Goal: Navigation & Orientation: Find specific page/section

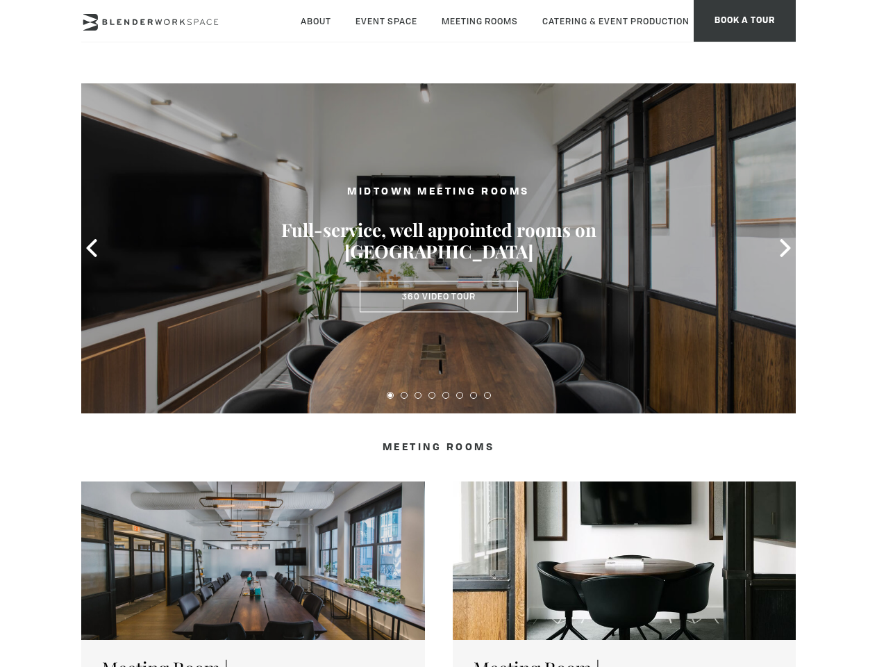
click at [92, 248] on icon at bounding box center [92, 248] width 18 height 18
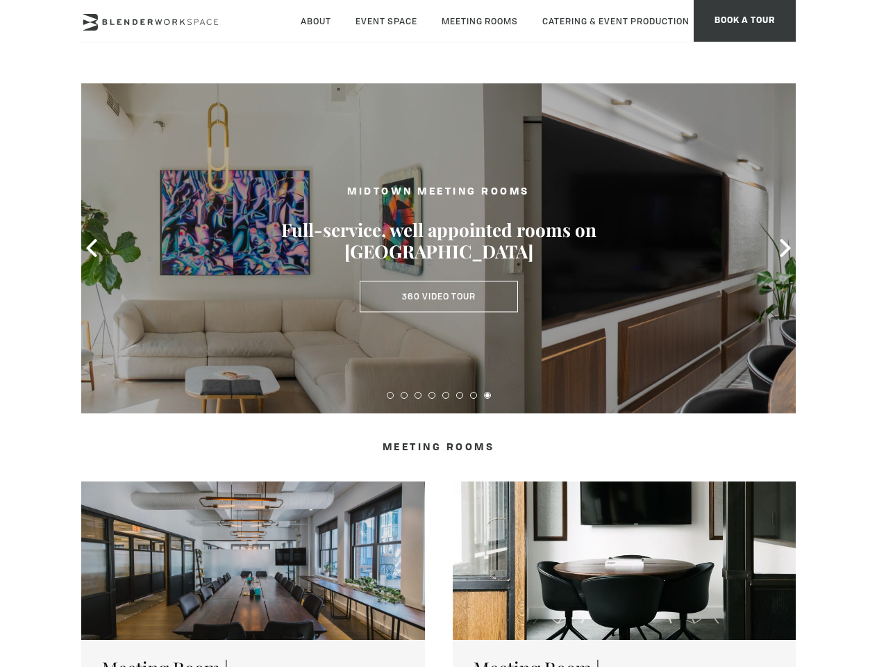
click at [785, 248] on icon at bounding box center [785, 248] width 18 height 18
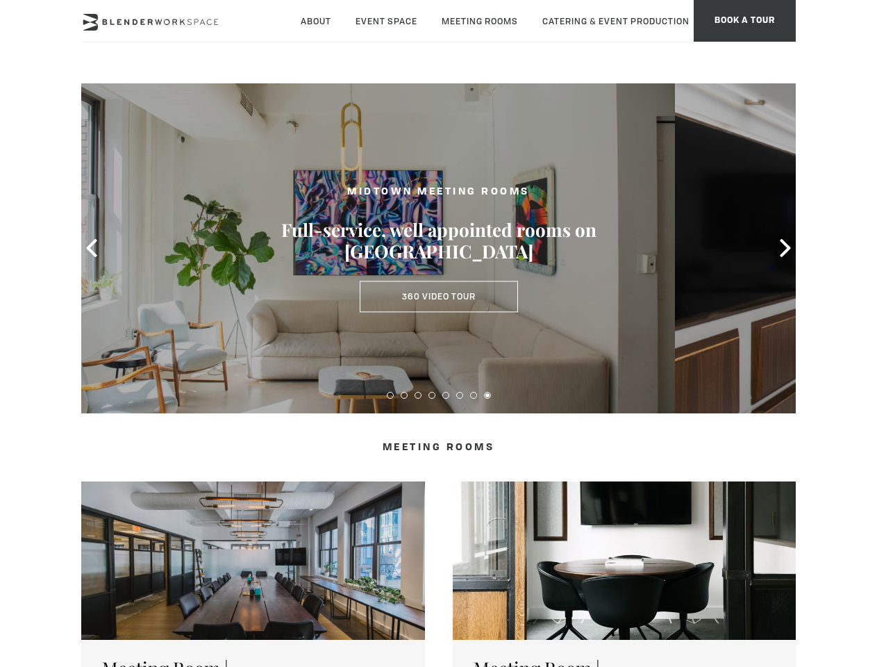
click at [390, 395] on button at bounding box center [390, 395] width 7 height 7
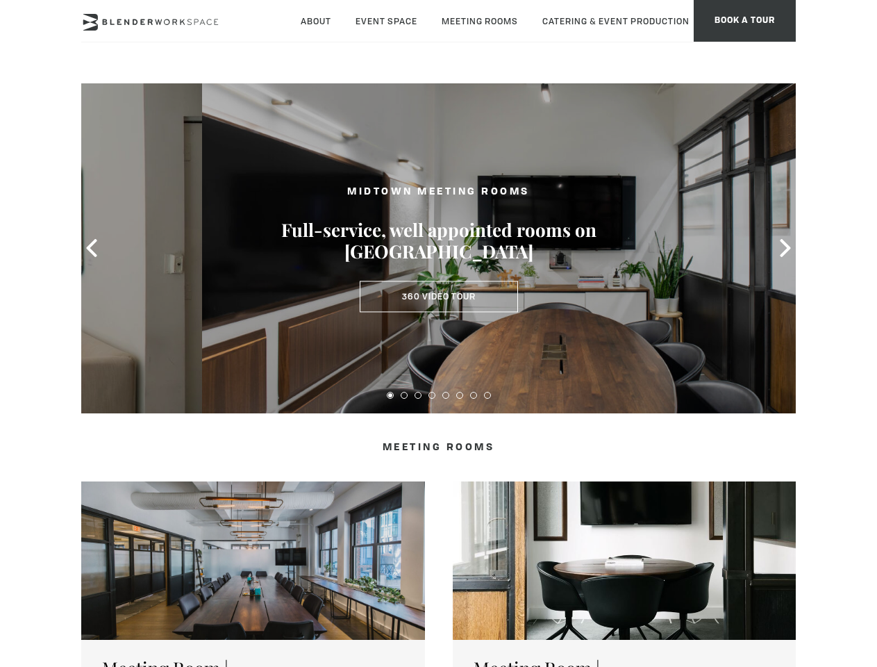
click at [404, 395] on button at bounding box center [404, 395] width 7 height 7
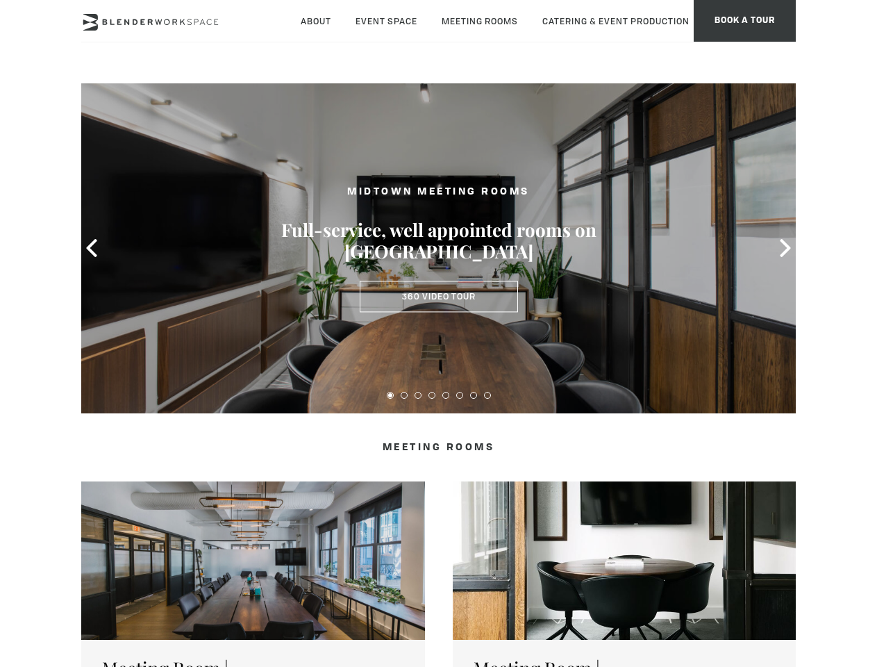
click at [418, 395] on button at bounding box center [418, 395] width 7 height 7
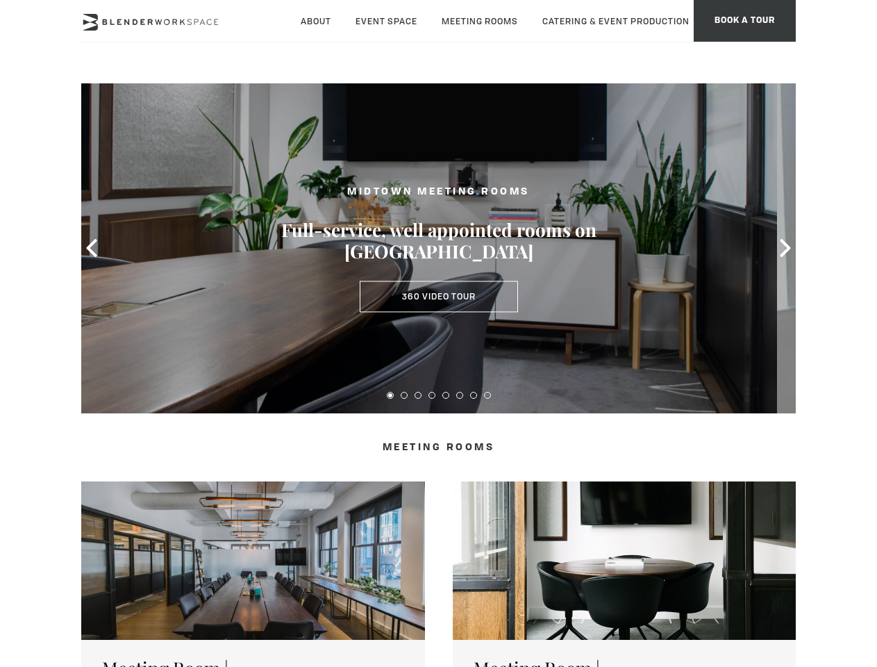
click at [432, 395] on button at bounding box center [432, 395] width 7 height 7
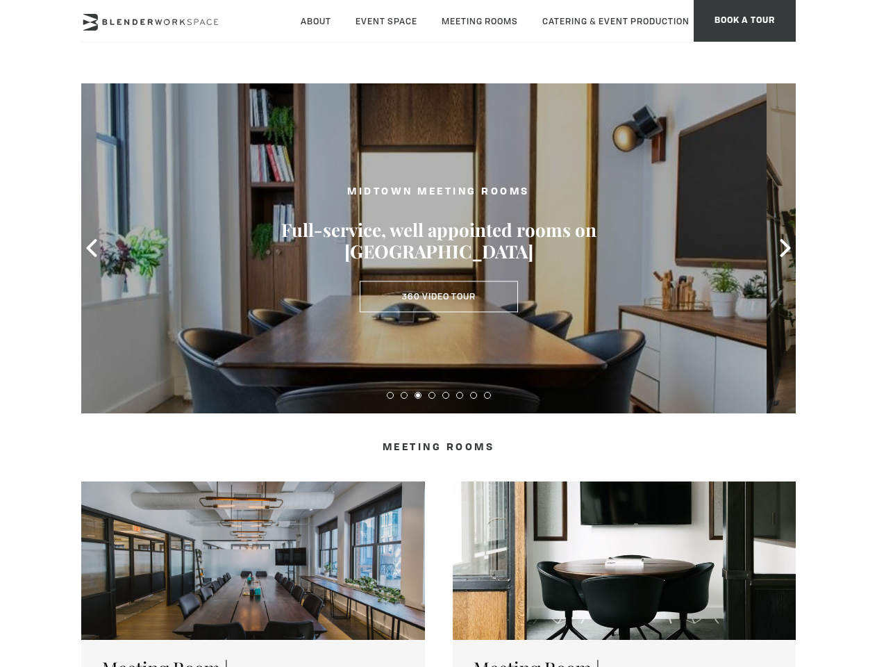
click at [446, 395] on button at bounding box center [445, 395] width 7 height 7
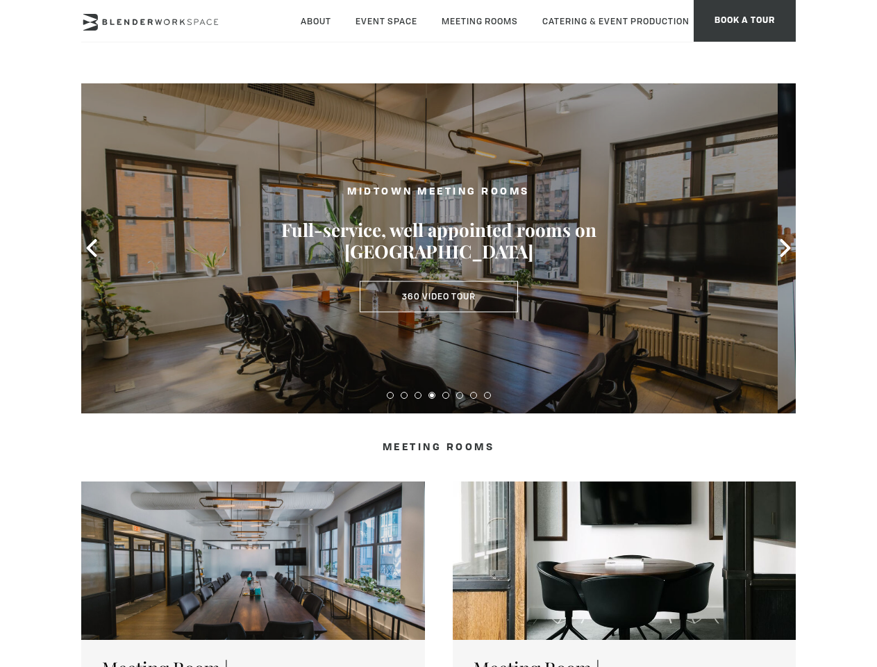
click at [460, 395] on button at bounding box center [459, 395] width 7 height 7
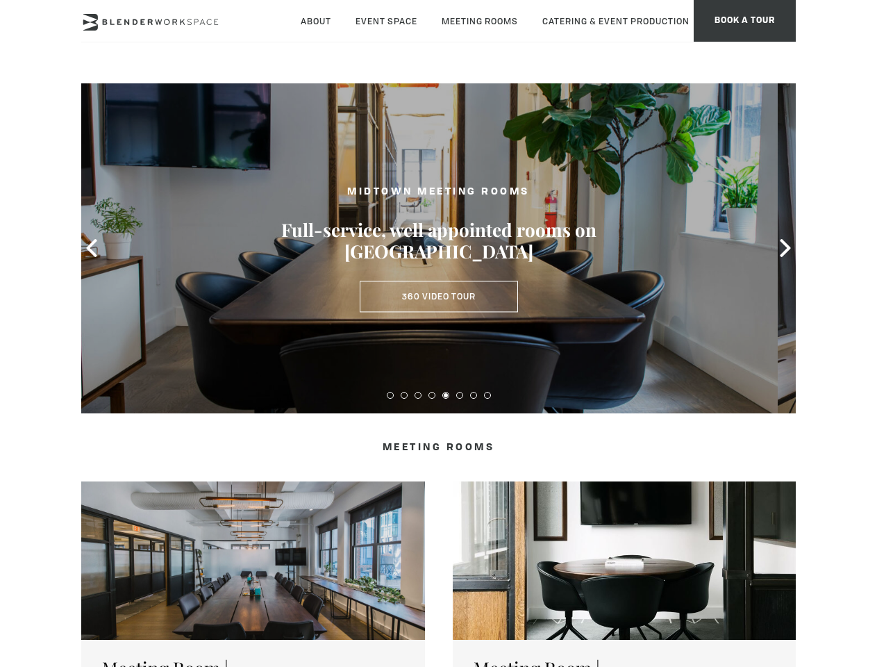
click at [474, 395] on button at bounding box center [473, 395] width 7 height 7
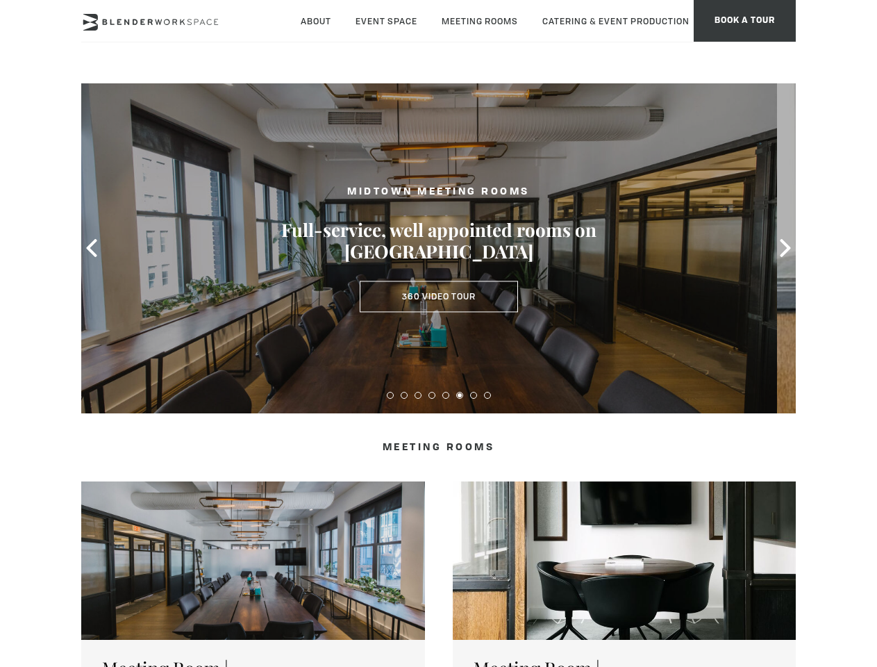
click at [488, 395] on button at bounding box center [487, 395] width 7 height 7
